Goal: Task Accomplishment & Management: Manage account settings

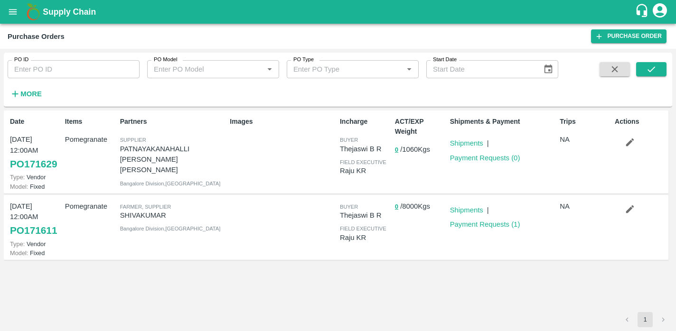
click at [630, 145] on icon "button" at bounding box center [630, 142] width 10 height 10
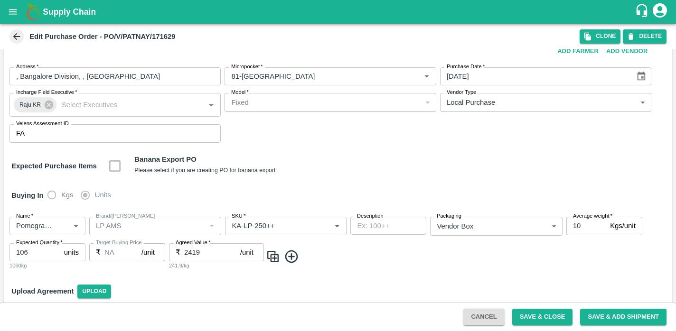
scroll to position [42, 0]
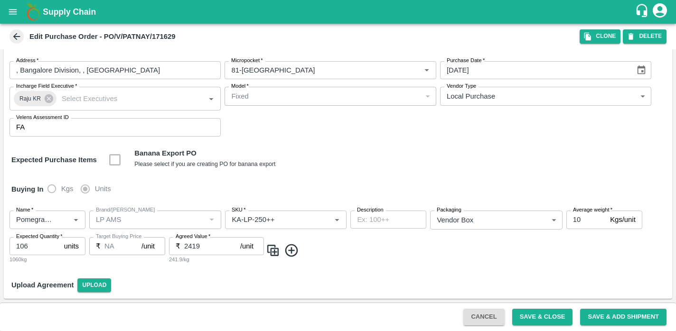
click at [294, 248] on icon at bounding box center [292, 251] width 16 height 16
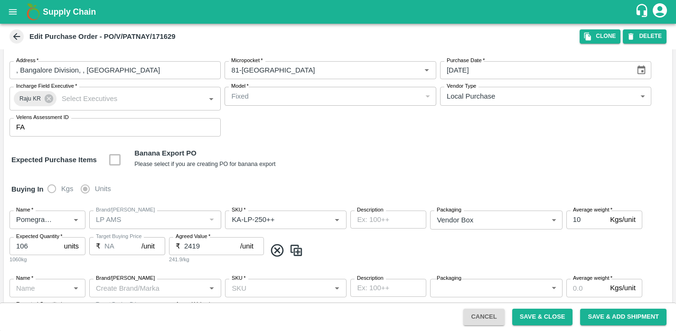
scroll to position [101, 0]
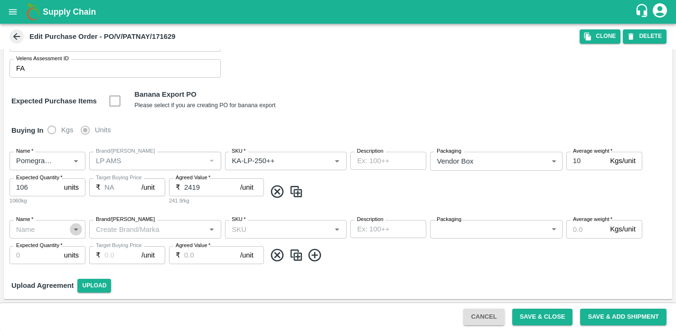
click at [78, 231] on icon "Open" at bounding box center [76, 229] width 10 height 10
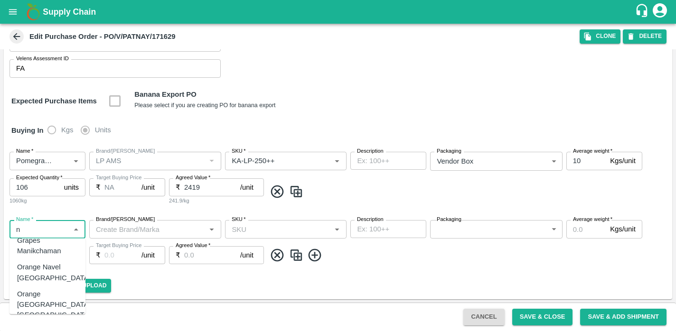
scroll to position [0, 0]
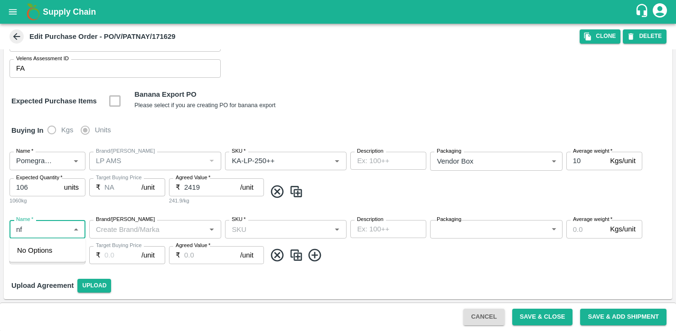
type input "n"
type input "b"
type input "N"
click at [154, 284] on div "Upload Agreement Upload" at bounding box center [338, 286] width 669 height 28
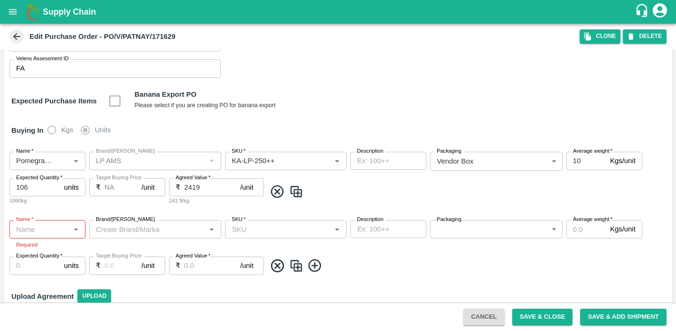
click at [274, 267] on icon at bounding box center [278, 266] width 16 height 16
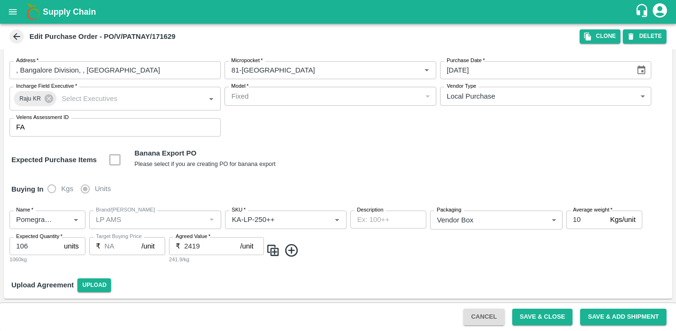
click at [16, 40] on icon at bounding box center [16, 36] width 10 height 10
